Goal: Information Seeking & Learning: Learn about a topic

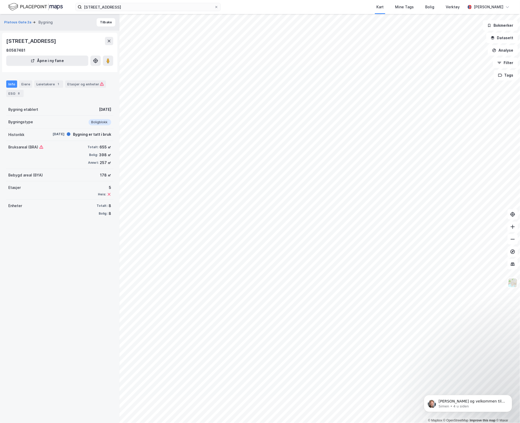
click at [31, 85] on div "Info Eiere Leietakere 1 Etasjer og enheter ESG 8" at bounding box center [59, 88] width 107 height 17
click at [23, 87] on div "Eiere" at bounding box center [25, 83] width 13 height 7
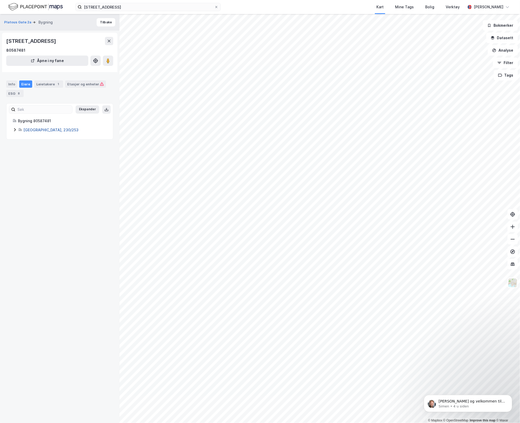
click at [24, 129] on link "[GEOGRAPHIC_DATA], 230/253" at bounding box center [50, 130] width 55 height 4
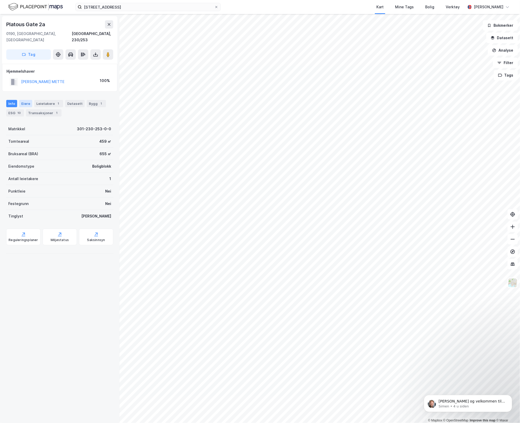
click at [27, 100] on div "Eiere" at bounding box center [25, 103] width 13 height 7
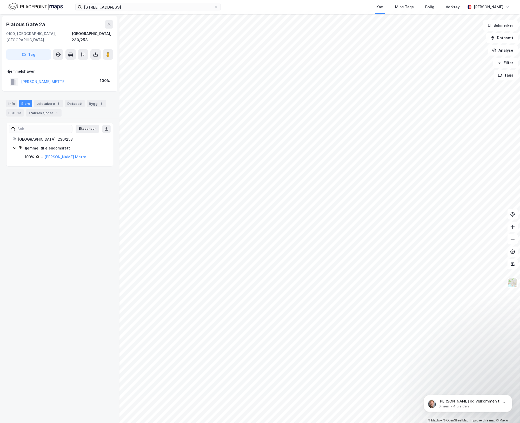
click at [15, 146] on icon at bounding box center [15, 148] width 4 height 4
click at [14, 146] on icon at bounding box center [15, 148] width 4 height 4
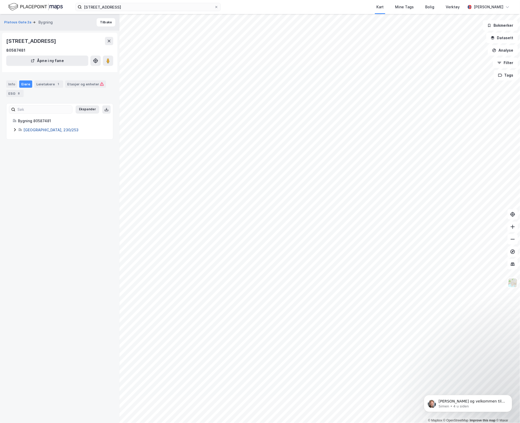
click at [25, 130] on link "[GEOGRAPHIC_DATA], 230/253" at bounding box center [50, 130] width 55 height 4
click at [51, 85] on div "Leietakere 1" at bounding box center [48, 83] width 29 height 7
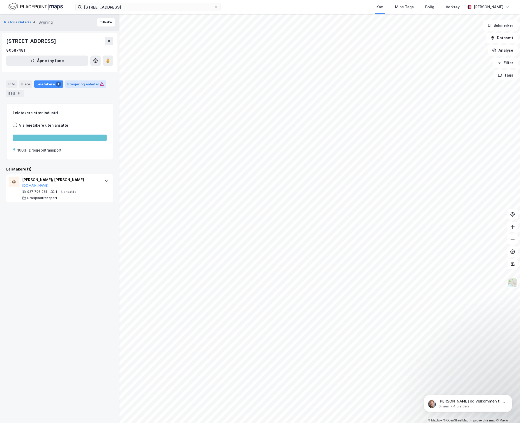
click at [86, 85] on div "Etasjer og enheter" at bounding box center [85, 84] width 37 height 5
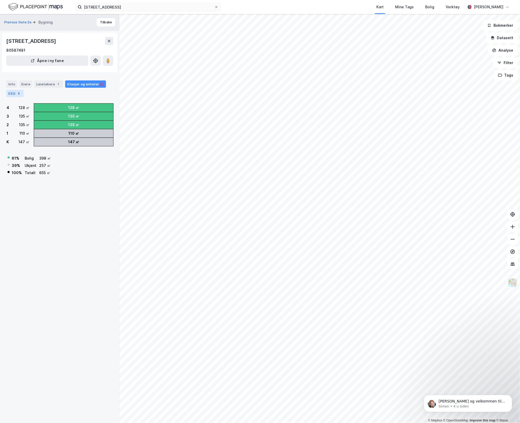
click at [13, 92] on div "ESG 8" at bounding box center [14, 93] width 17 height 7
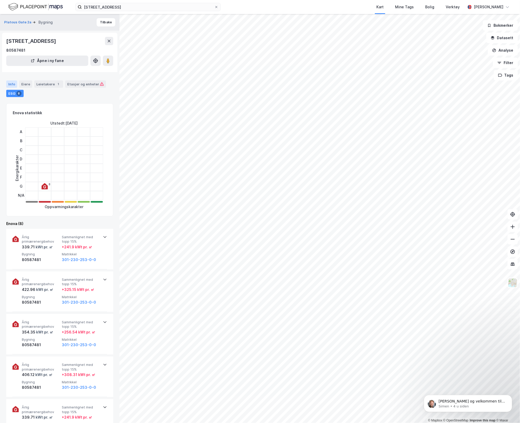
click at [12, 85] on div "Info" at bounding box center [11, 83] width 11 height 7
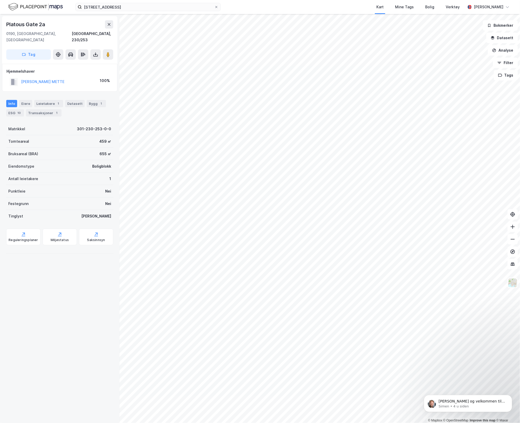
click at [83, 135] on div "Tomteareal 459 ㎡" at bounding box center [59, 141] width 107 height 12
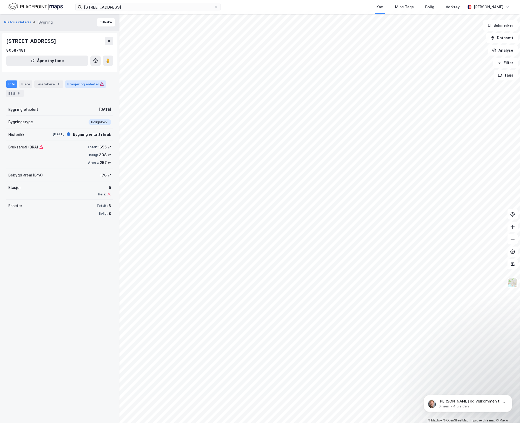
click at [78, 84] on div "Etasjer og enheter" at bounding box center [85, 84] width 37 height 5
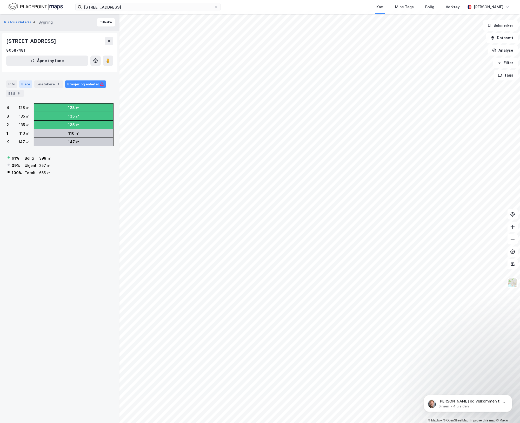
drag, startPoint x: 42, startPoint y: 85, endPoint x: 28, endPoint y: 86, distance: 13.5
click at [41, 85] on div "Leietakere 1" at bounding box center [48, 83] width 29 height 7
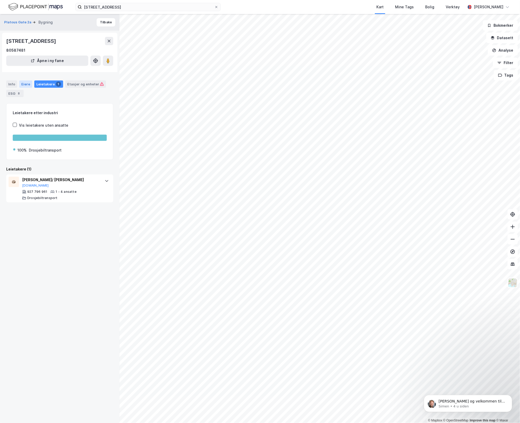
click at [20, 86] on div "Eiere" at bounding box center [25, 83] width 13 height 7
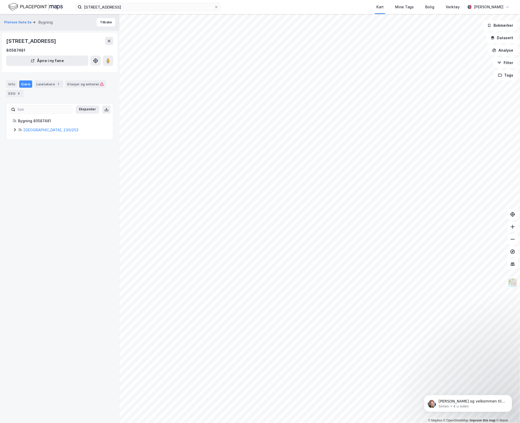
drag, startPoint x: 6, startPoint y: 86, endPoint x: 9, endPoint y: 86, distance: 2.9
click at [6, 86] on div "Info Eiere Leietakere 1 Etasjer og enheter ESG 8" at bounding box center [59, 86] width 119 height 25
click at [12, 81] on div "Info" at bounding box center [11, 83] width 11 height 7
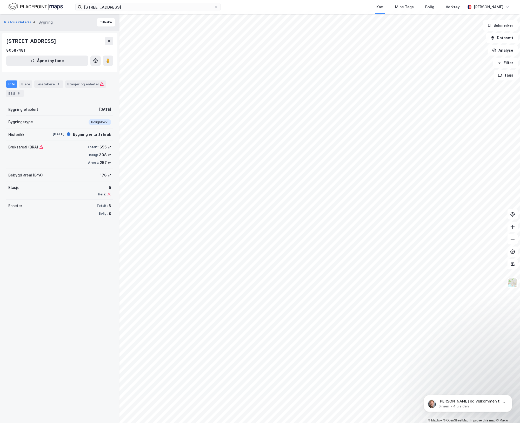
click at [12, 84] on div "Info" at bounding box center [11, 83] width 11 height 7
drag, startPoint x: 45, startPoint y: 83, endPoint x: 70, endPoint y: 84, distance: 24.7
click at [46, 83] on div "Leietakere 1" at bounding box center [48, 83] width 29 height 7
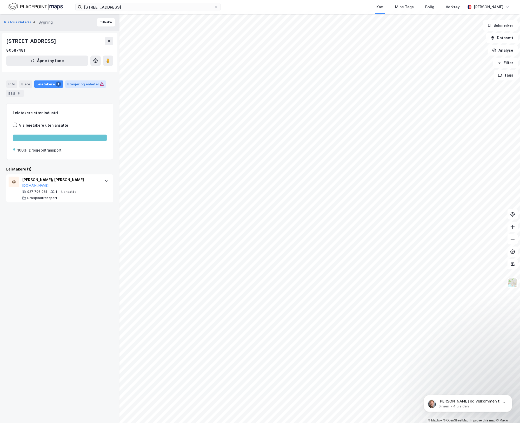
click at [72, 83] on div "Etasjer og enheter" at bounding box center [85, 84] width 37 height 5
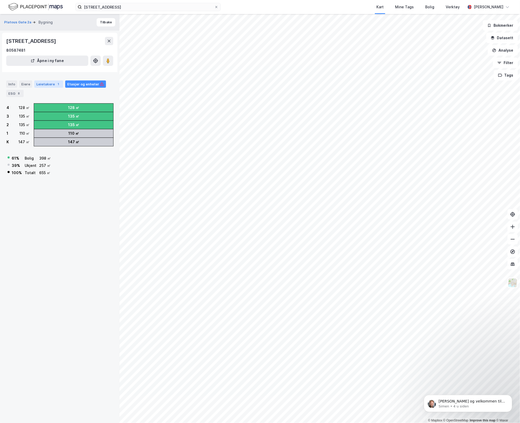
click at [56, 83] on div "1" at bounding box center [58, 84] width 5 height 5
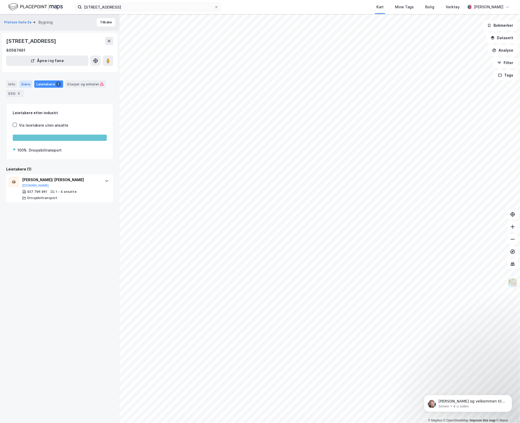
click at [25, 83] on div "Eiere" at bounding box center [25, 83] width 13 height 7
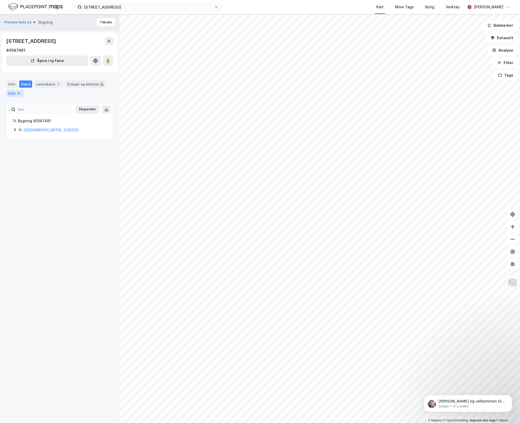
click at [16, 95] on div "ESG 8" at bounding box center [14, 93] width 17 height 7
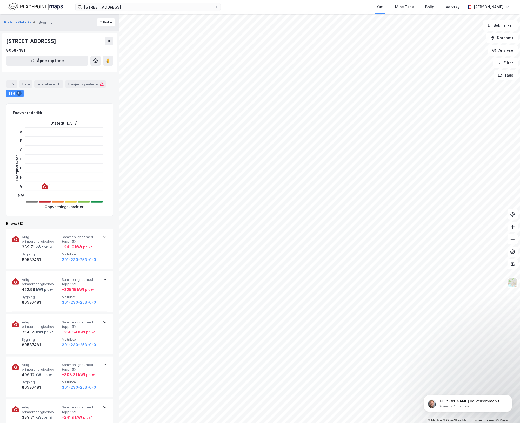
click at [32, 84] on div "Info Eiere Leietakere 1 Etasjer og enheter ESG 8" at bounding box center [59, 88] width 107 height 17
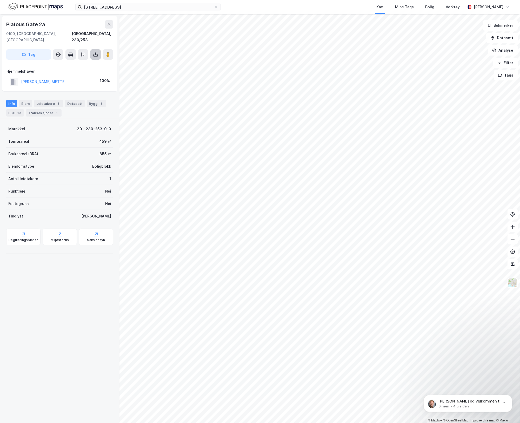
click at [93, 52] on icon at bounding box center [95, 54] width 5 height 5
click at [78, 61] on div "Last ned grunnbok" at bounding box center [72, 65] width 55 height 8
click at [23, 100] on div "Eiere" at bounding box center [25, 103] width 13 height 7
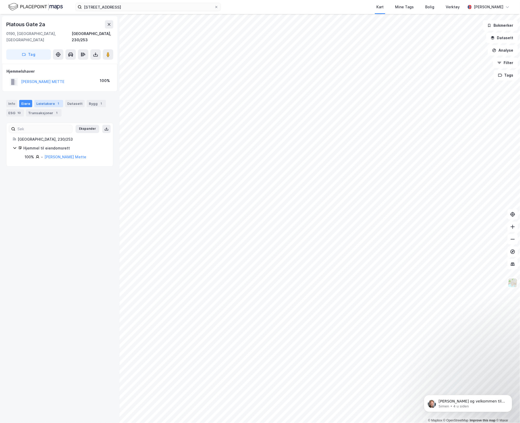
click at [53, 100] on div "Leietakere 1" at bounding box center [48, 103] width 29 height 7
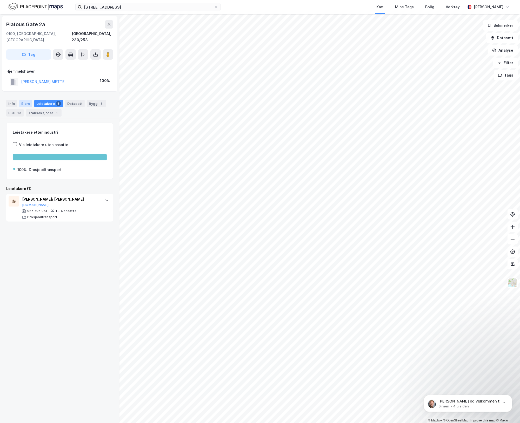
click at [22, 100] on div "Eiere" at bounding box center [25, 103] width 13 height 7
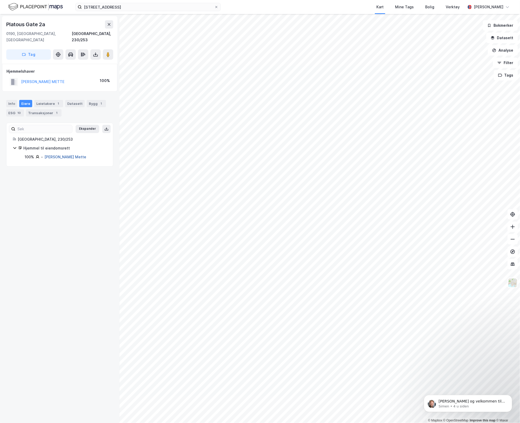
click at [49, 155] on link "[PERSON_NAME] Mette" at bounding box center [65, 157] width 42 height 4
click at [45, 109] on div "Transaksjoner 1" at bounding box center [44, 112] width 36 height 7
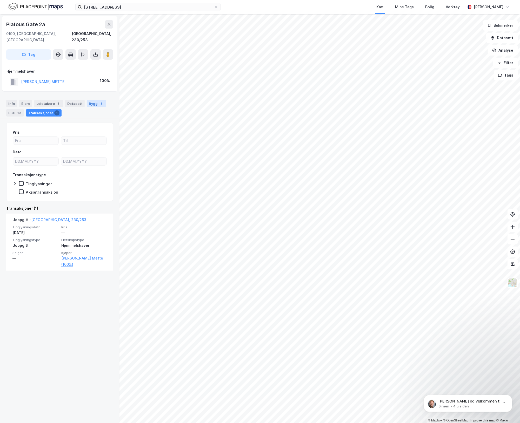
click at [99, 101] on div "1" at bounding box center [101, 103] width 5 height 5
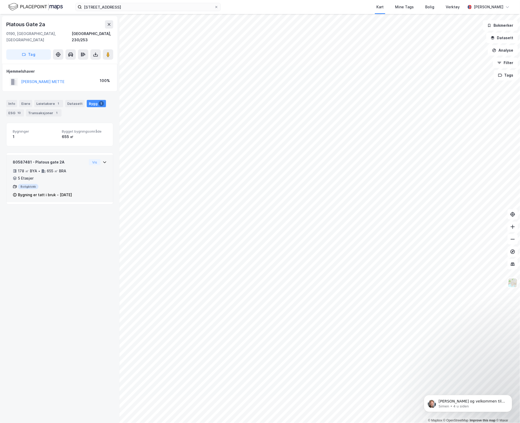
click at [57, 185] on div "80587481 - Platous gate 2A 178 ㎡ BYA • 655 ㎡ BRA • 5 Etasjer Boligblokk Bygning…" at bounding box center [50, 178] width 74 height 39
click at [50, 214] on div "Bygning er tatt i bruk" at bounding box center [61, 217] width 38 height 6
click at [19, 100] on div "Eiere" at bounding box center [25, 103] width 13 height 7
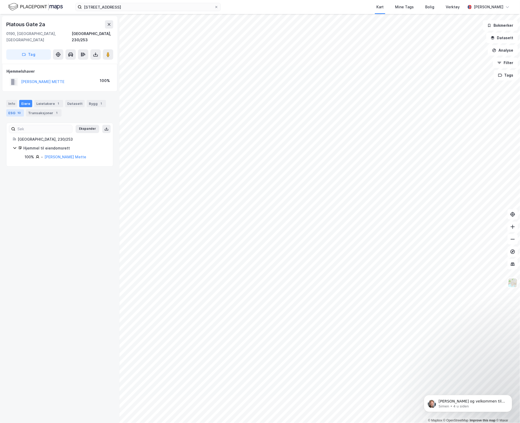
click at [6, 109] on div "ESG 10" at bounding box center [15, 112] width 18 height 7
click at [10, 100] on div "Info" at bounding box center [11, 103] width 11 height 7
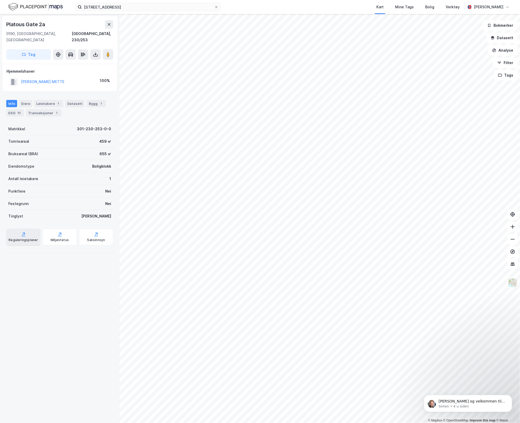
click at [29, 229] on div "Reguleringsplaner" at bounding box center [23, 237] width 34 height 17
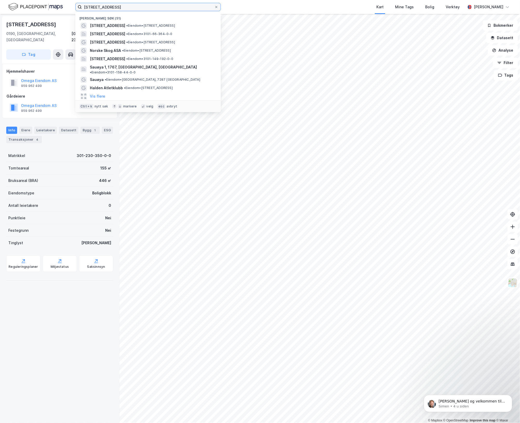
click at [114, 8] on input "[STREET_ADDRESS]" at bounding box center [148, 7] width 132 height 8
click at [129, 29] on div "[STREET_ADDRESS] • Eiendom • [STREET_ADDRESS]" at bounding box center [153, 26] width 126 height 6
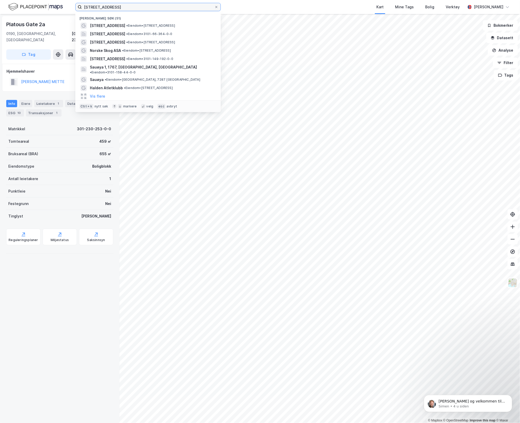
drag, startPoint x: 124, startPoint y: 10, endPoint x: -1, endPoint y: -4, distance: 125.2
click at [0, 0] on html "[STREET_ADDRESS] (51) Platous gate 2A • Eiendom • [STREET_ADDRESS] • Eiendom • …" at bounding box center [260, 211] width 520 height 423
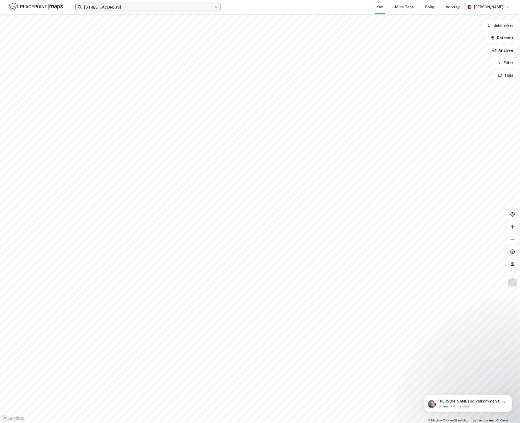
click at [151, 9] on input "[STREET_ADDRESS]" at bounding box center [148, 7] width 132 height 8
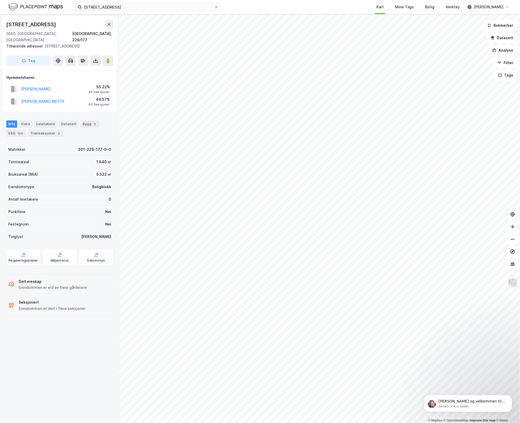
click at [515, 285] on img at bounding box center [512, 283] width 10 height 10
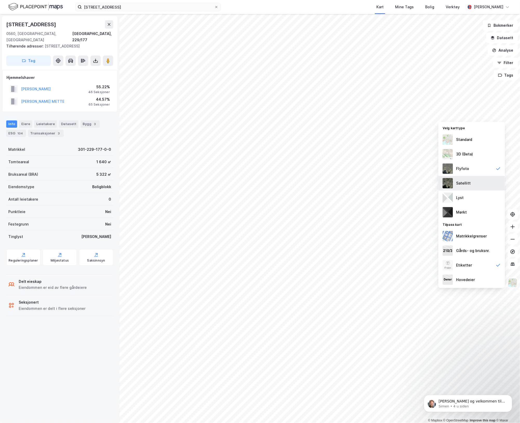
click at [493, 185] on div "Satellitt" at bounding box center [471, 183] width 66 height 15
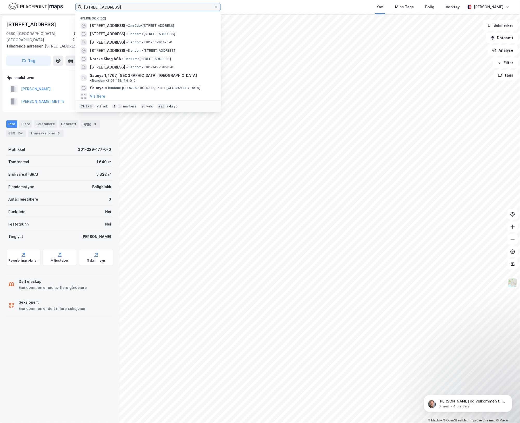
click at [138, 8] on input "[STREET_ADDRESS]" at bounding box center [148, 7] width 132 height 8
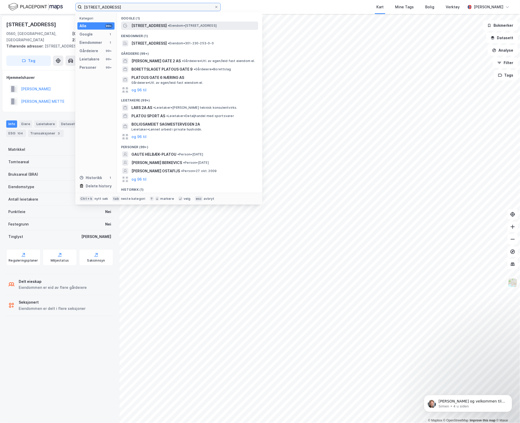
type input "[STREET_ADDRESS]"
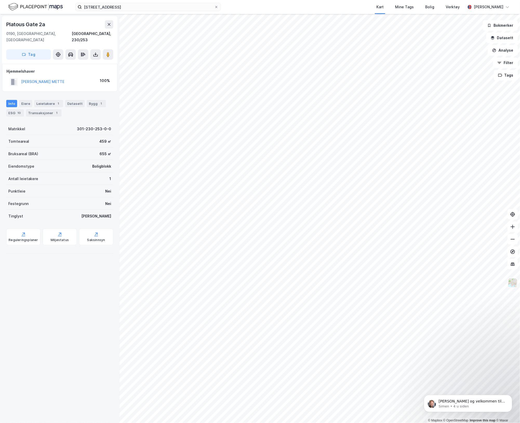
click at [516, 280] on img at bounding box center [512, 283] width 10 height 10
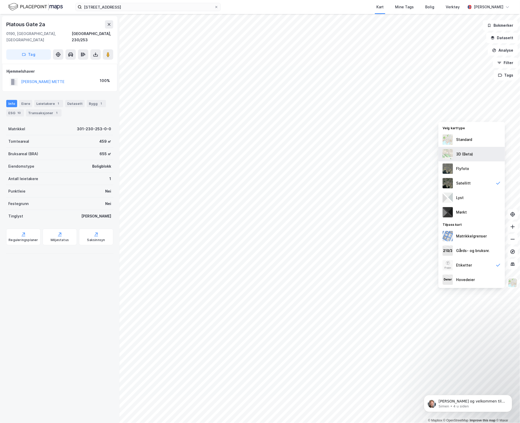
click at [471, 153] on div "3D (Beta)" at bounding box center [464, 154] width 17 height 6
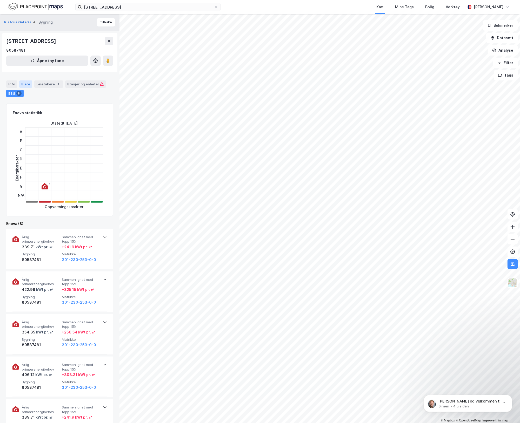
click at [28, 85] on div "Eiere" at bounding box center [25, 83] width 13 height 7
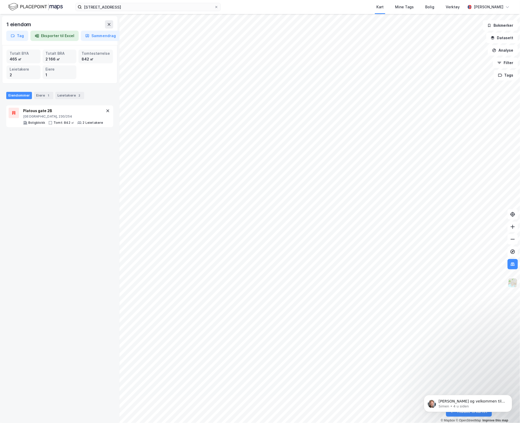
click at [515, 282] on img at bounding box center [512, 283] width 10 height 10
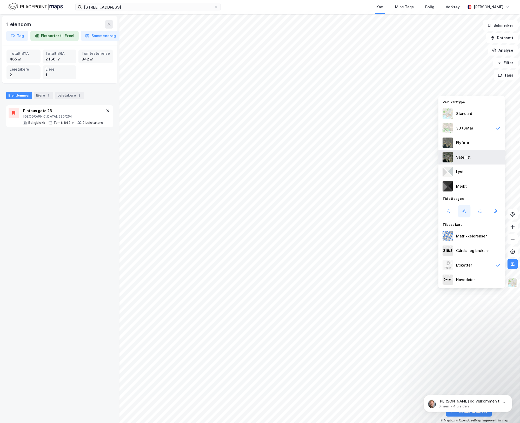
click at [466, 151] on div "Satellitt" at bounding box center [471, 157] width 66 height 15
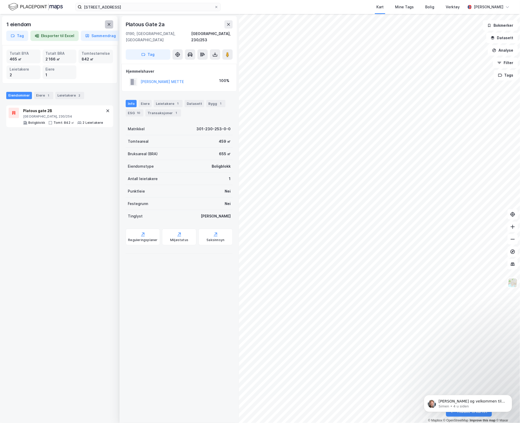
click at [110, 22] on icon at bounding box center [109, 24] width 4 height 4
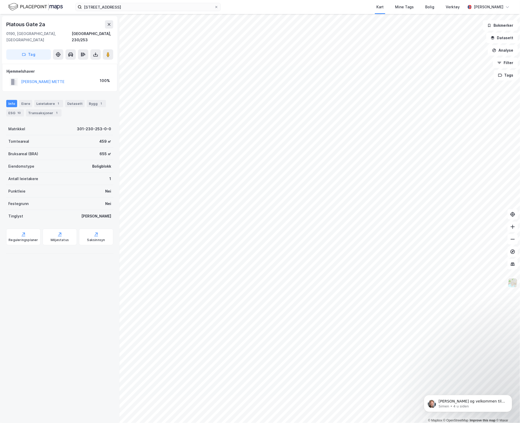
click at [516, 286] on img at bounding box center [512, 283] width 10 height 10
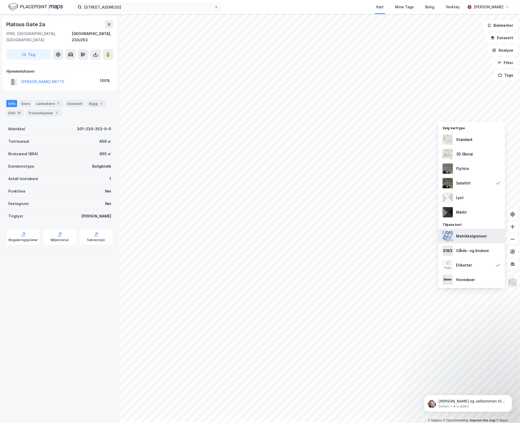
click at [477, 236] on div "Matrikkelgrenser" at bounding box center [471, 236] width 31 height 6
click at [477, 237] on div "Matrikkelgrenser" at bounding box center [471, 236] width 31 height 6
click at [464, 212] on div "Mørkt" at bounding box center [461, 212] width 11 height 6
click at [487, 137] on div "Standard" at bounding box center [471, 139] width 66 height 15
click at [481, 185] on div "Satellitt" at bounding box center [471, 183] width 66 height 15
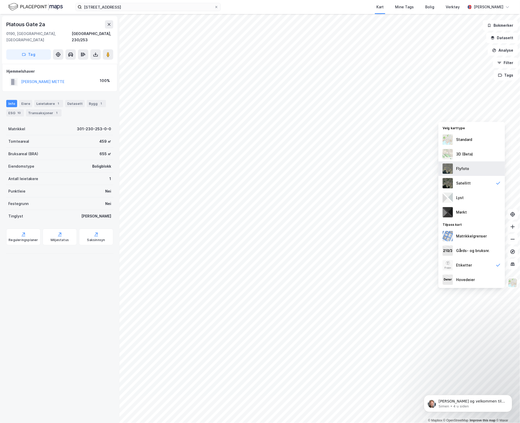
click at [473, 168] on div "Flyfoto" at bounding box center [471, 168] width 66 height 15
click at [473, 180] on div "Satellitt" at bounding box center [471, 183] width 66 height 15
